Goal: Information Seeking & Learning: Learn about a topic

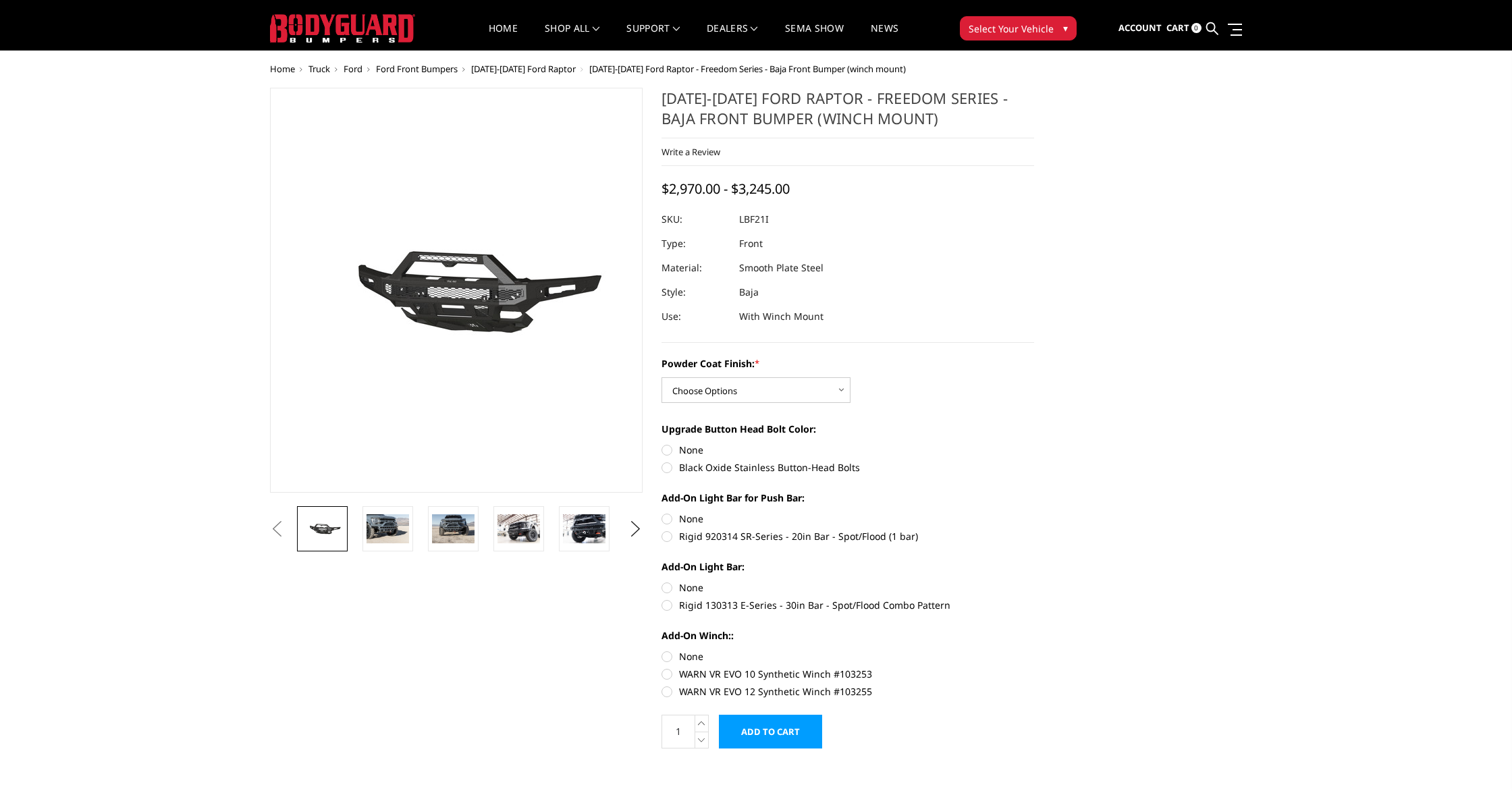
scroll to position [22, 0]
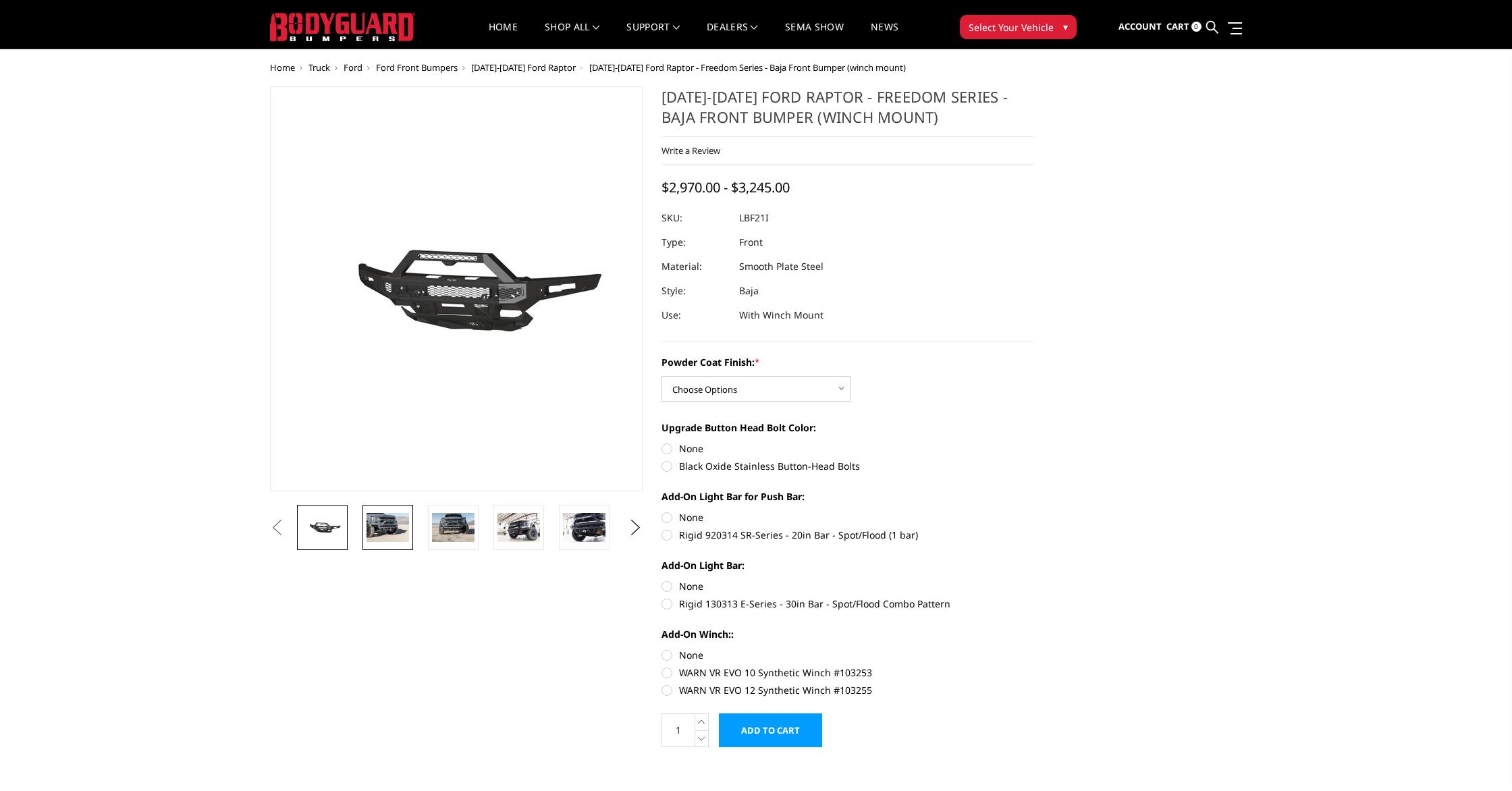
click at [403, 531] on img at bounding box center [388, 527] width 42 height 29
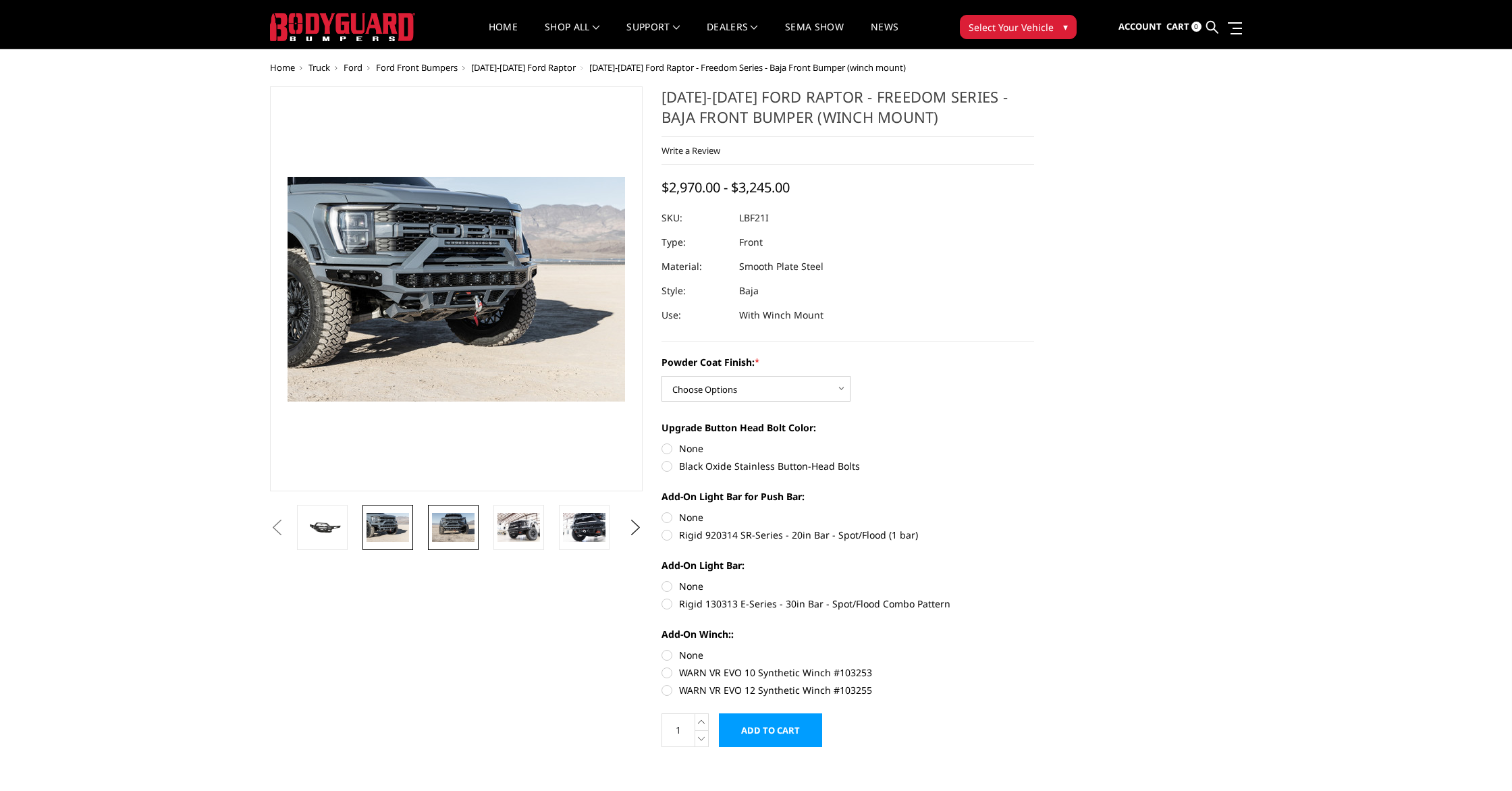
click at [463, 533] on img at bounding box center [453, 527] width 42 height 29
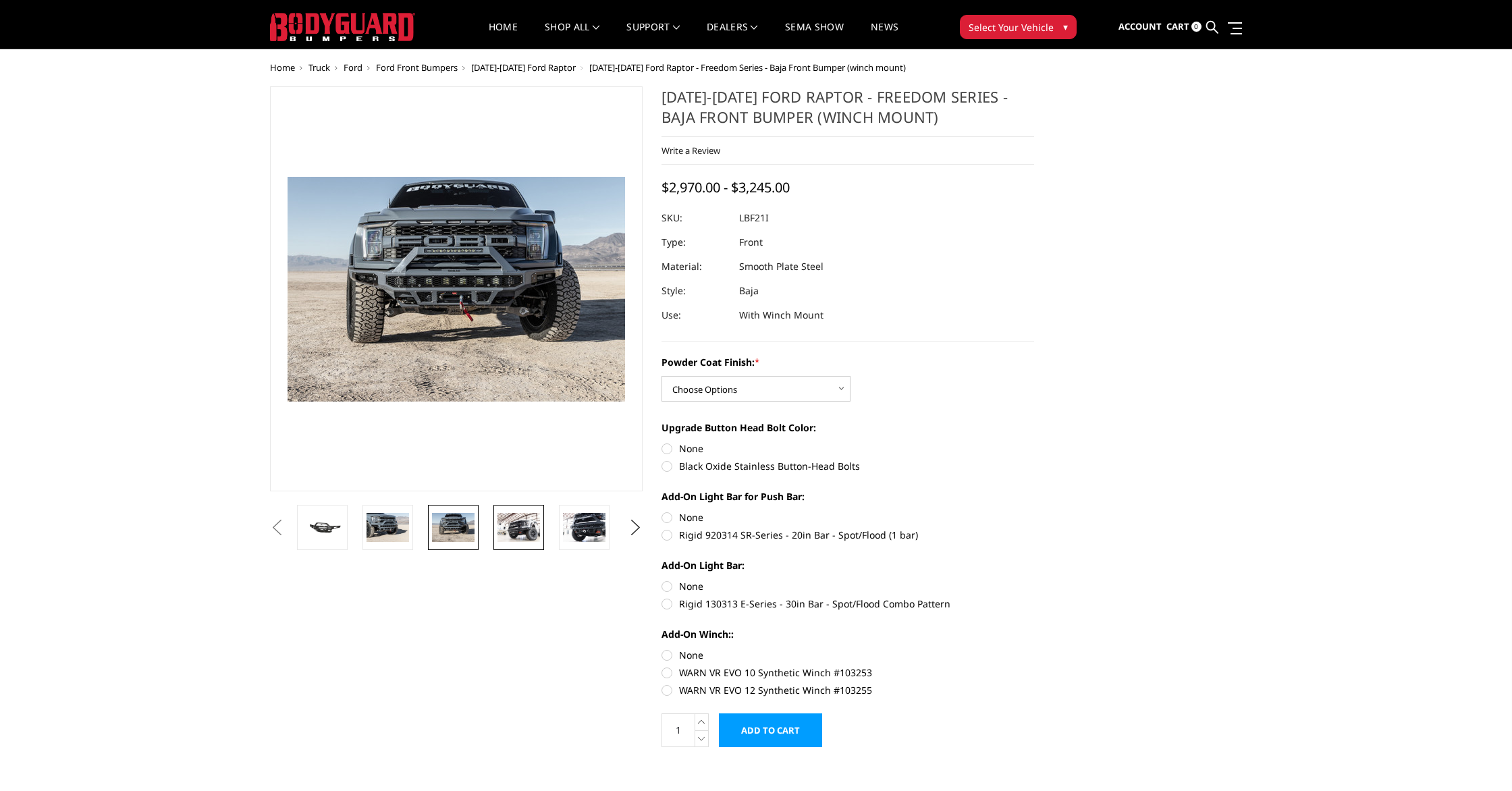
click at [531, 541] on link at bounding box center [518, 527] width 51 height 45
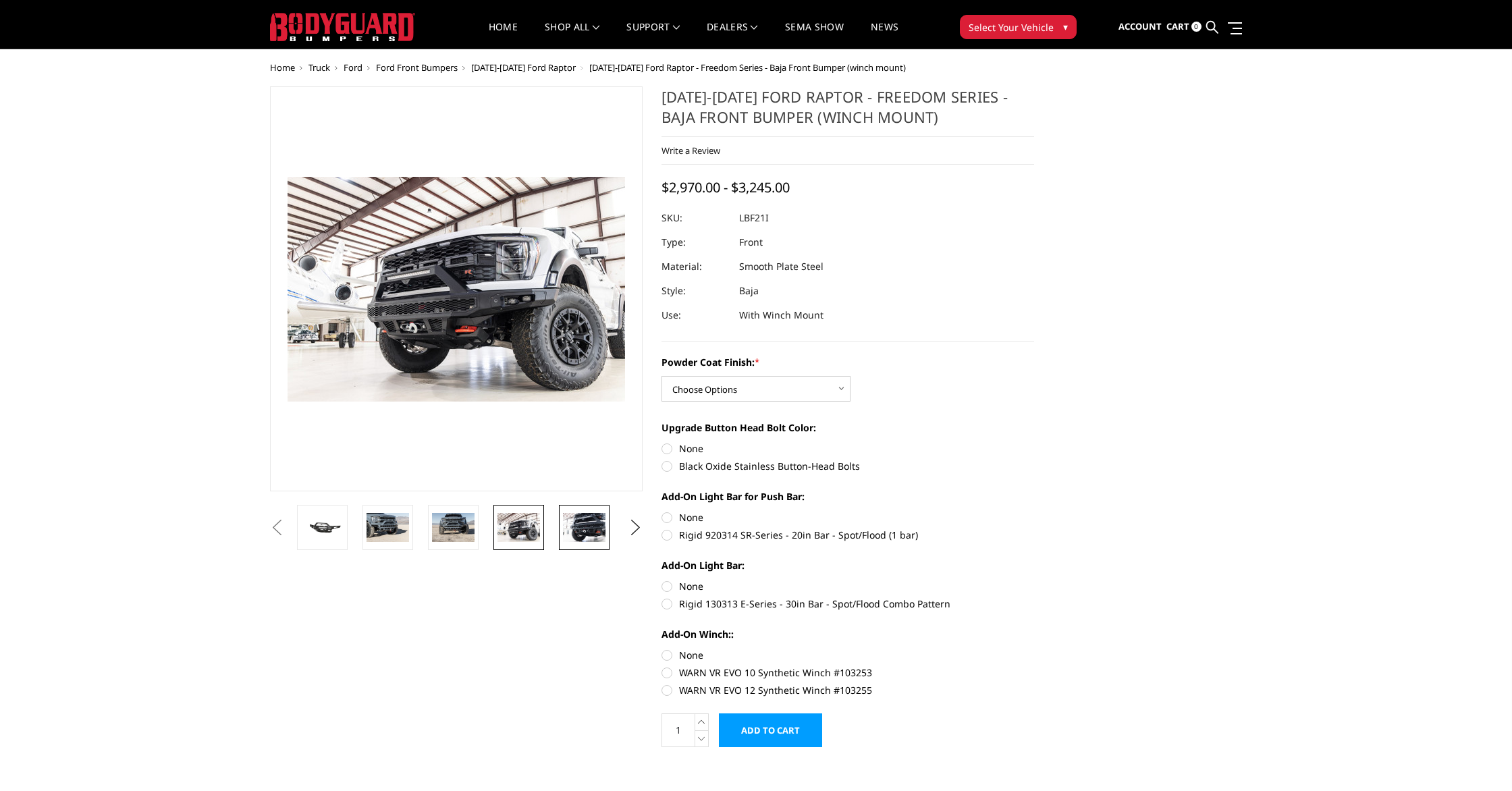
click at [588, 534] on img at bounding box center [584, 527] width 42 height 29
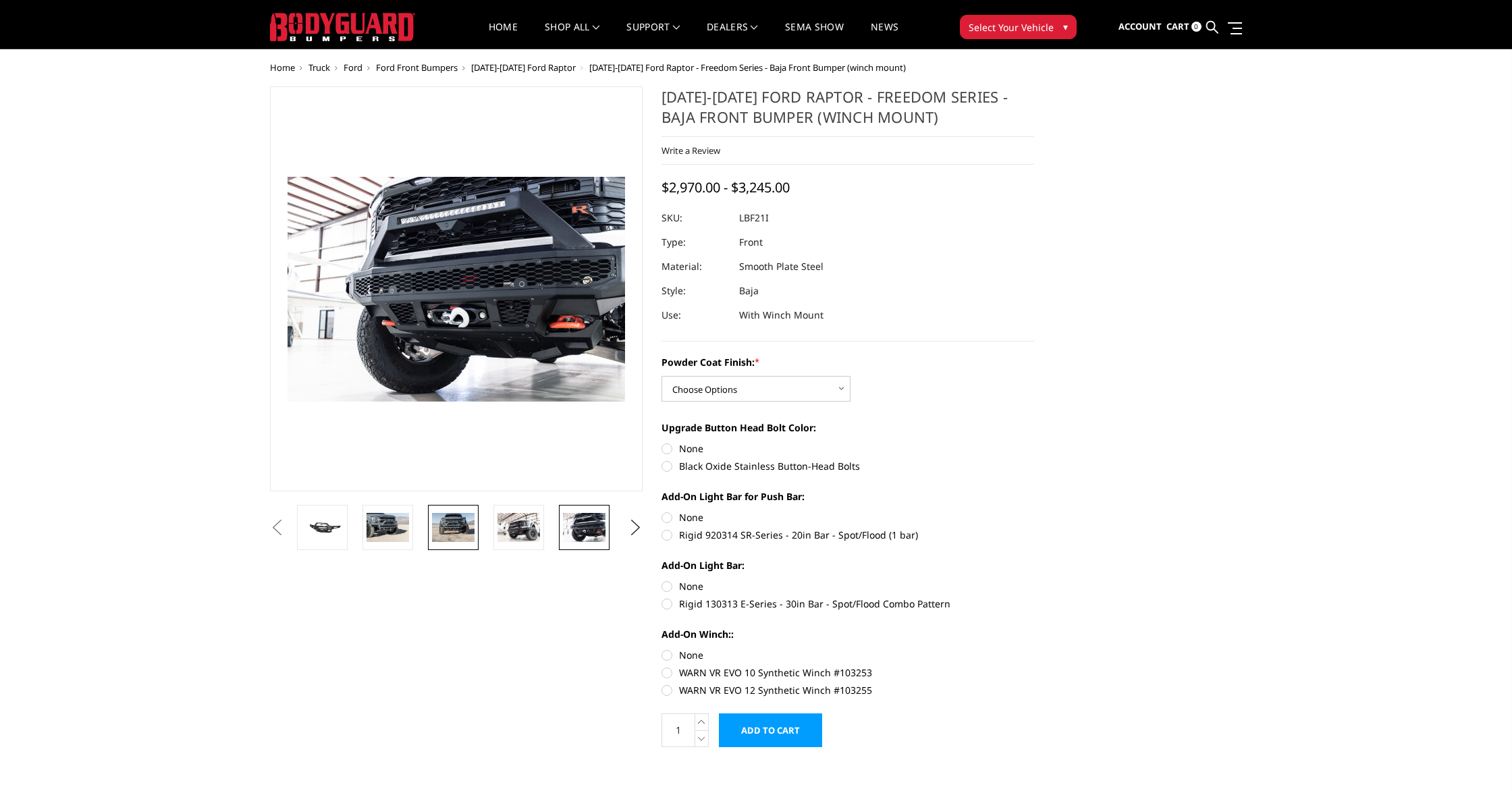
click at [449, 534] on img at bounding box center [453, 527] width 42 height 29
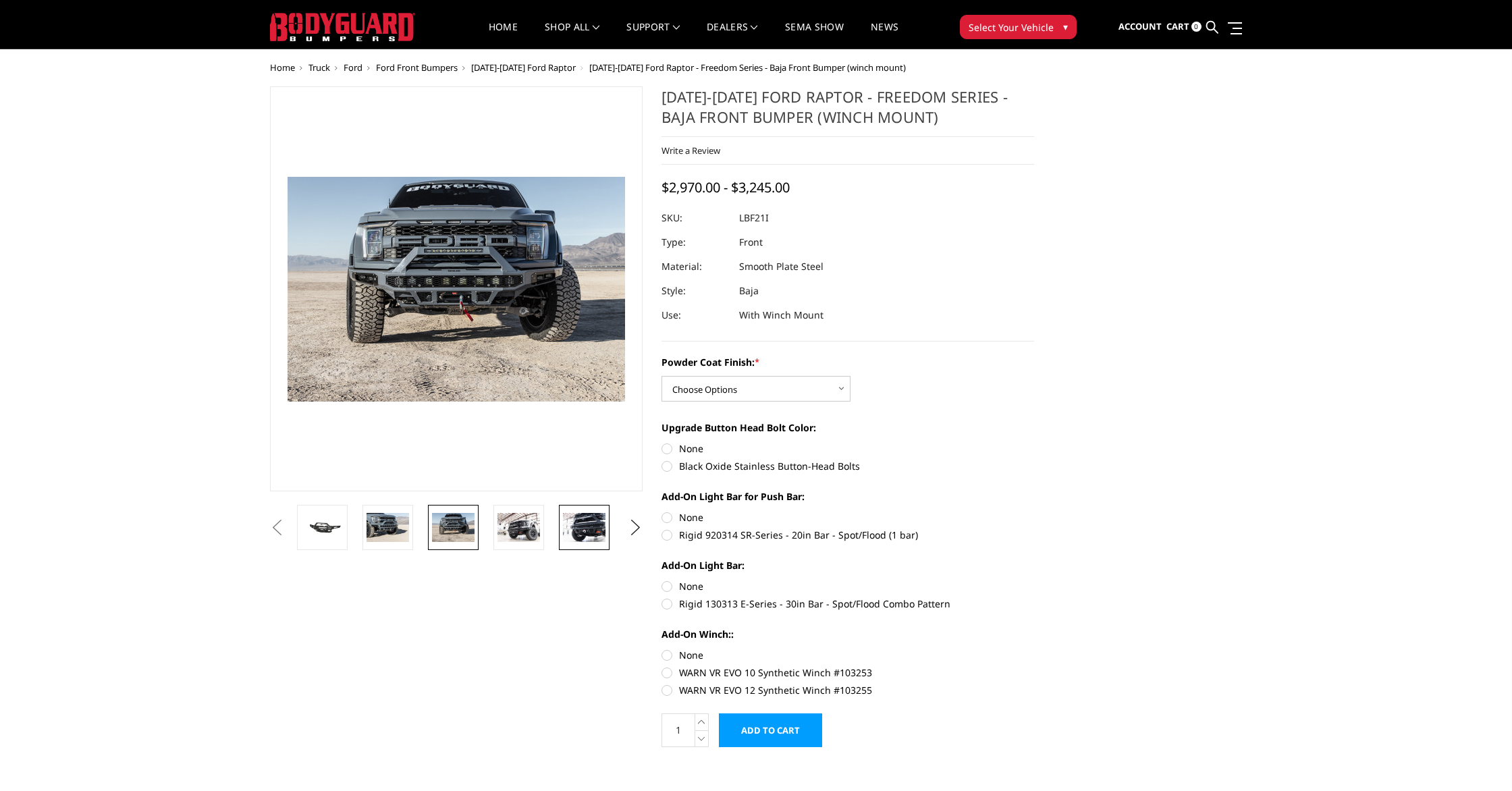
click at [588, 536] on img at bounding box center [584, 527] width 42 height 29
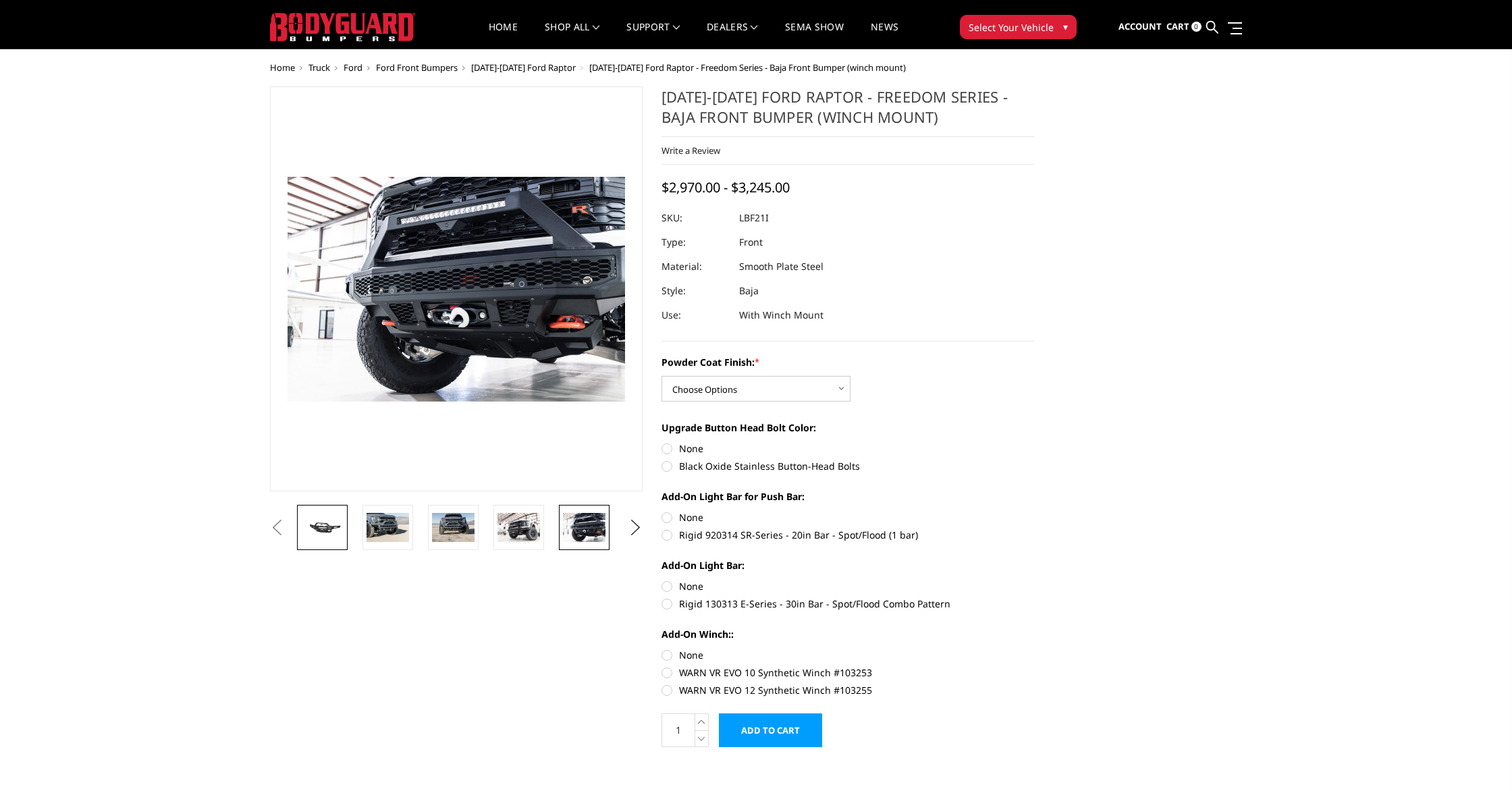
click at [338, 523] on img at bounding box center [323, 527] width 42 height 19
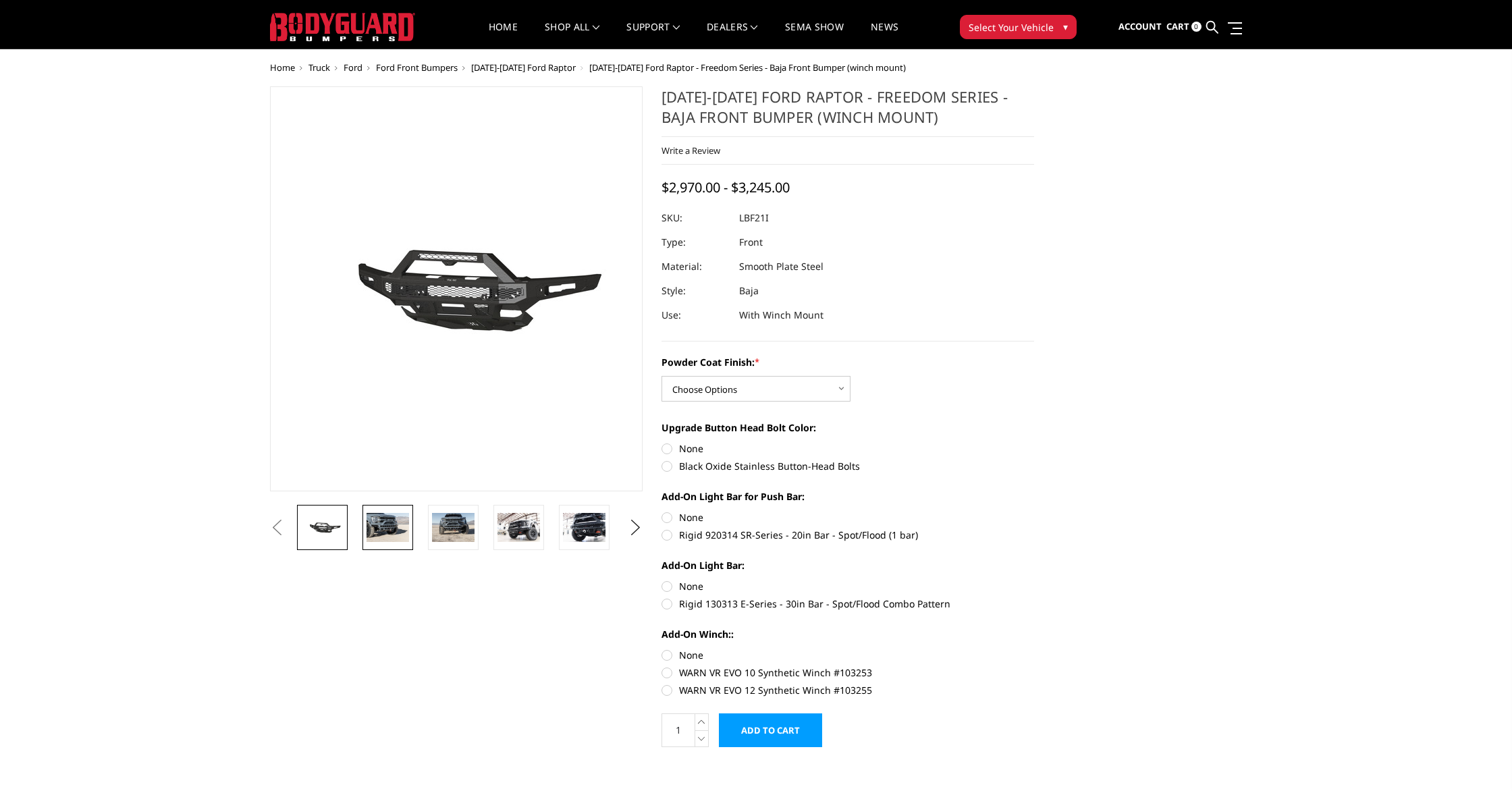
click at [395, 526] on img at bounding box center [388, 527] width 42 height 29
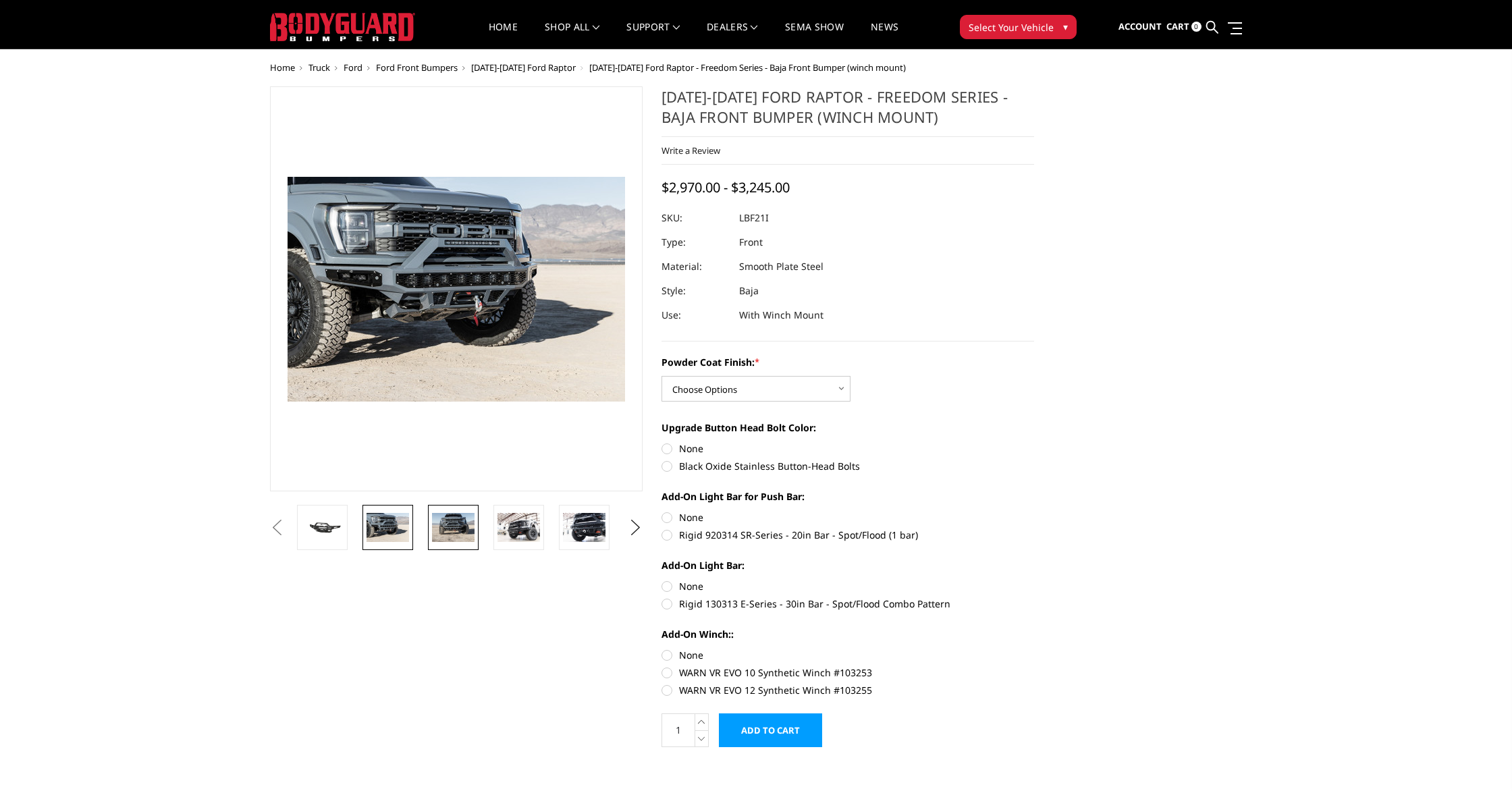
click at [449, 537] on img at bounding box center [453, 527] width 42 height 29
